Goal: Navigation & Orientation: Find specific page/section

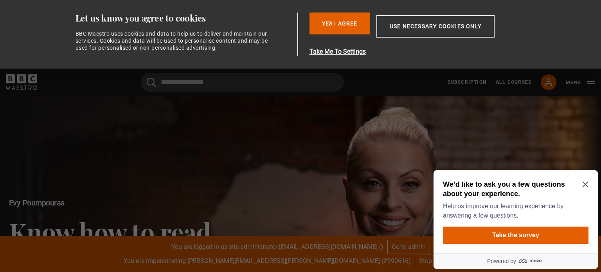
click at [585, 181] on icon "Close Maze Prompt" at bounding box center [585, 184] width 6 height 6
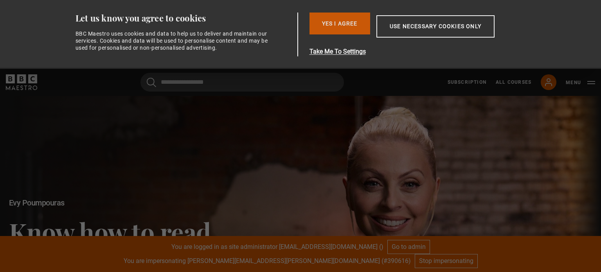
click at [339, 23] on button "Yes I Agree" at bounding box center [340, 24] width 61 height 22
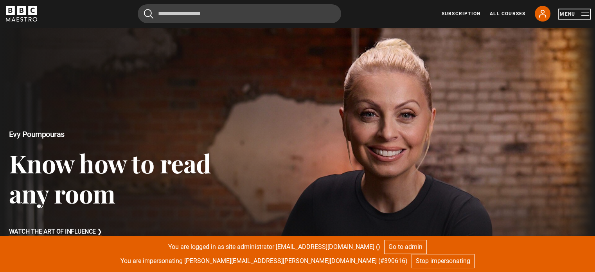
click at [578, 14] on button "Menu" at bounding box center [574, 14] width 29 height 8
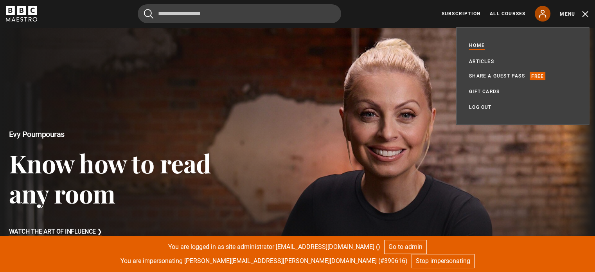
click at [544, 11] on icon at bounding box center [542, 13] width 9 height 9
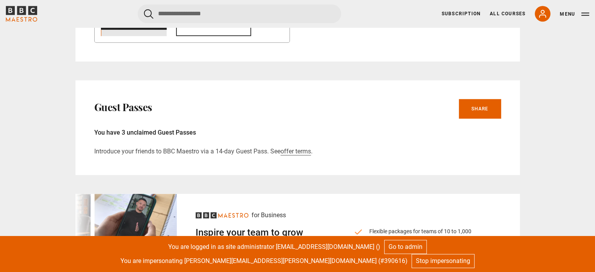
scroll to position [757, 0]
